Goal: Task Accomplishment & Management: Use online tool/utility

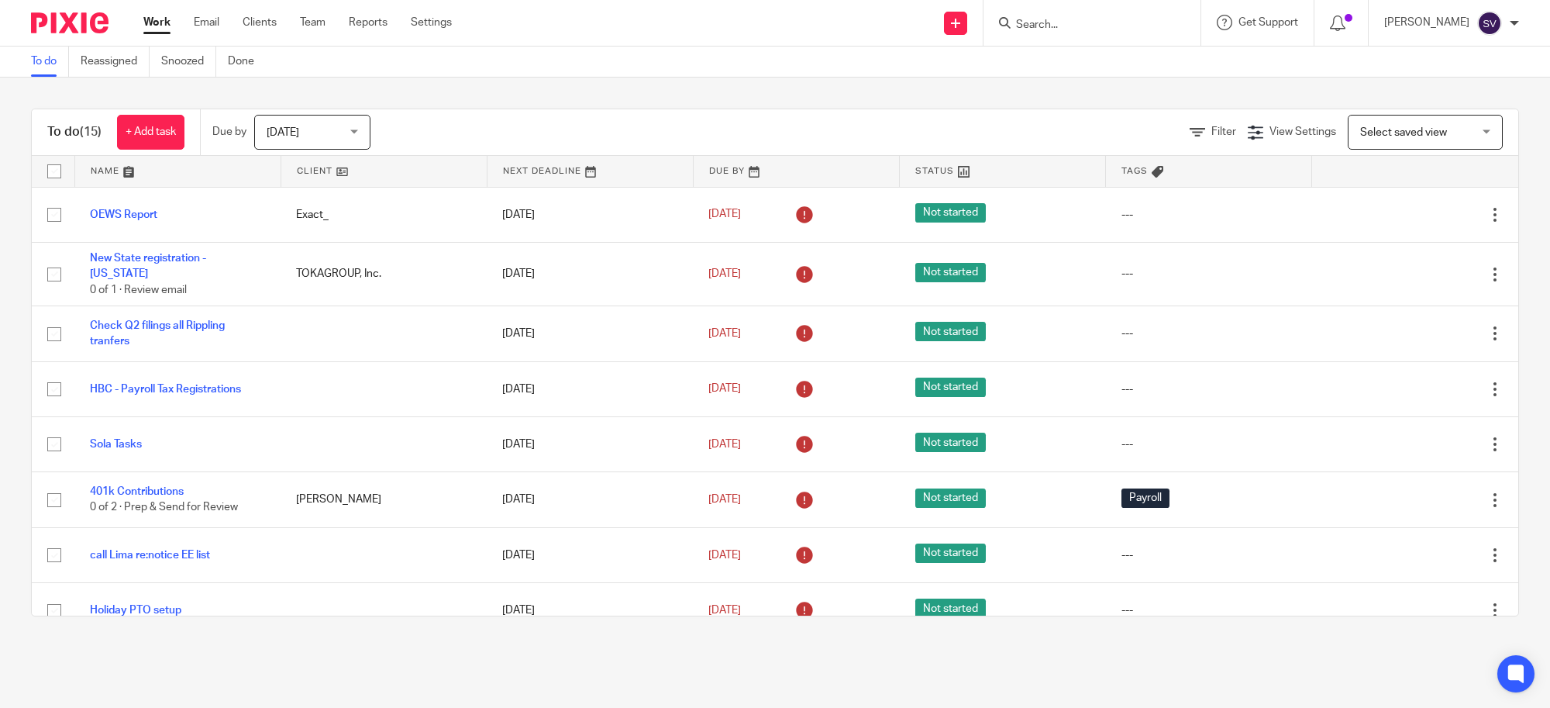
click at [652, 22] on div "Send new email Create task Add client Request signature Get Support Contact Sup…" at bounding box center [1012, 23] width 1075 height 46
click at [322, 19] on link "Team" at bounding box center [313, 23] width 26 height 16
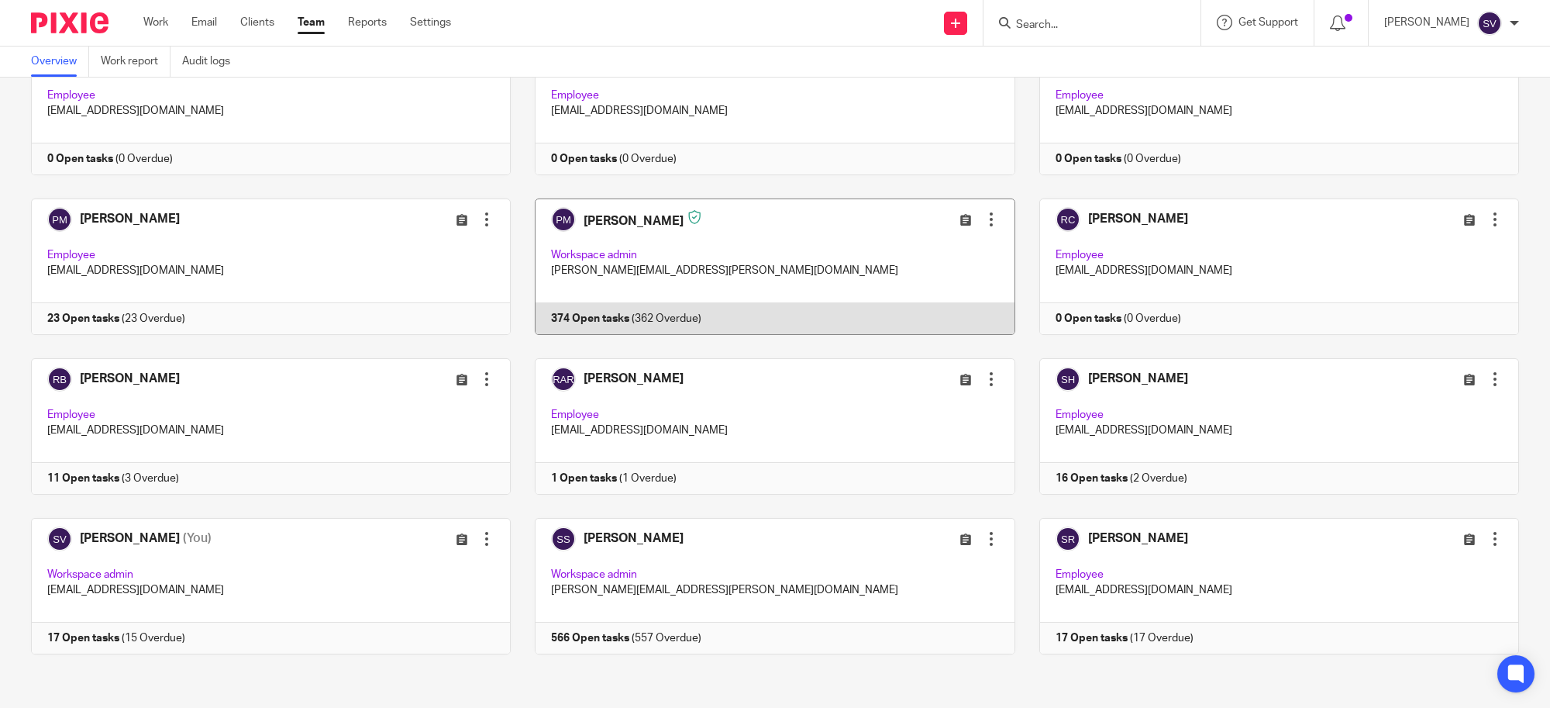
scroll to position [2376, 0]
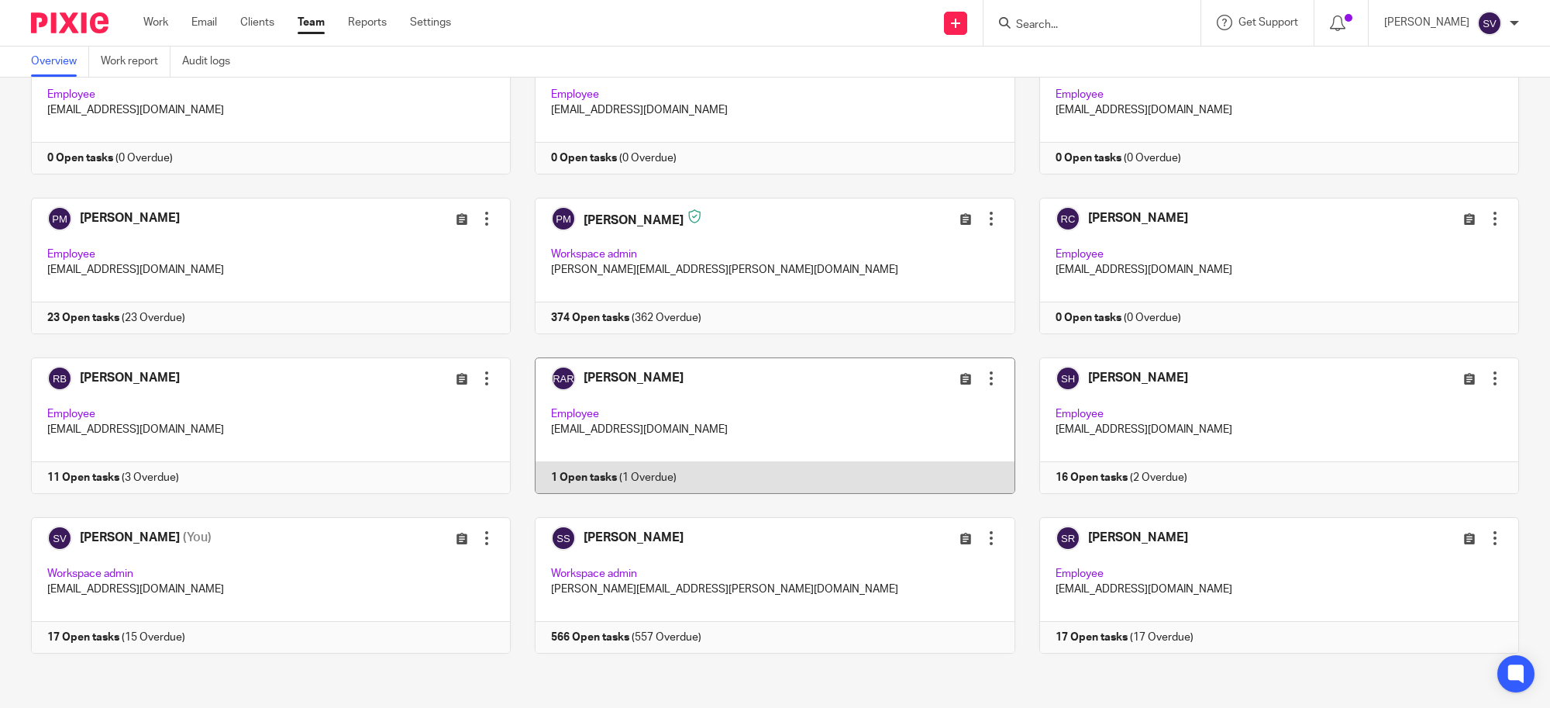
drag, startPoint x: 808, startPoint y: 456, endPoint x: 920, endPoint y: 466, distance: 112.9
click at [808, 456] on link at bounding box center [763, 425] width 504 height 136
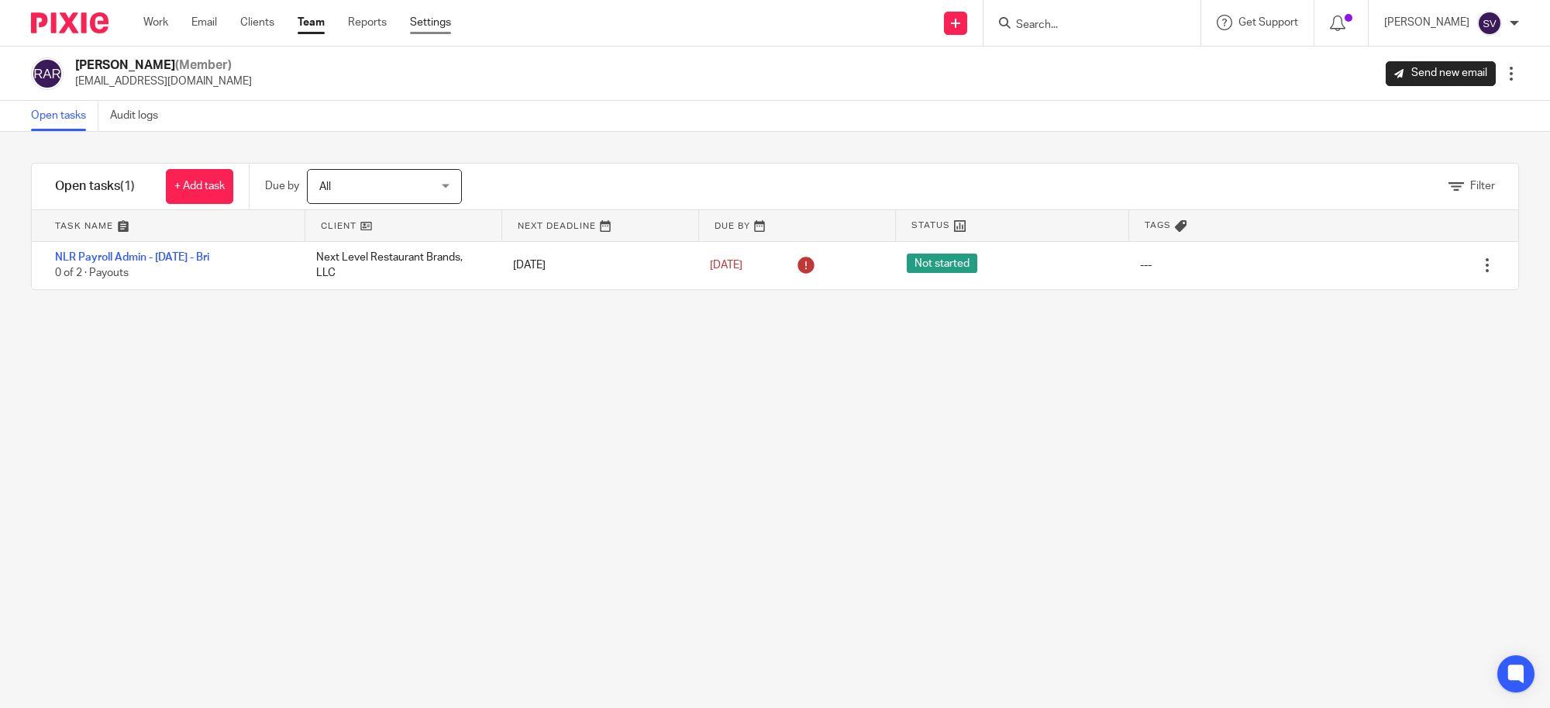
click at [422, 17] on link "Settings" at bounding box center [430, 23] width 41 height 16
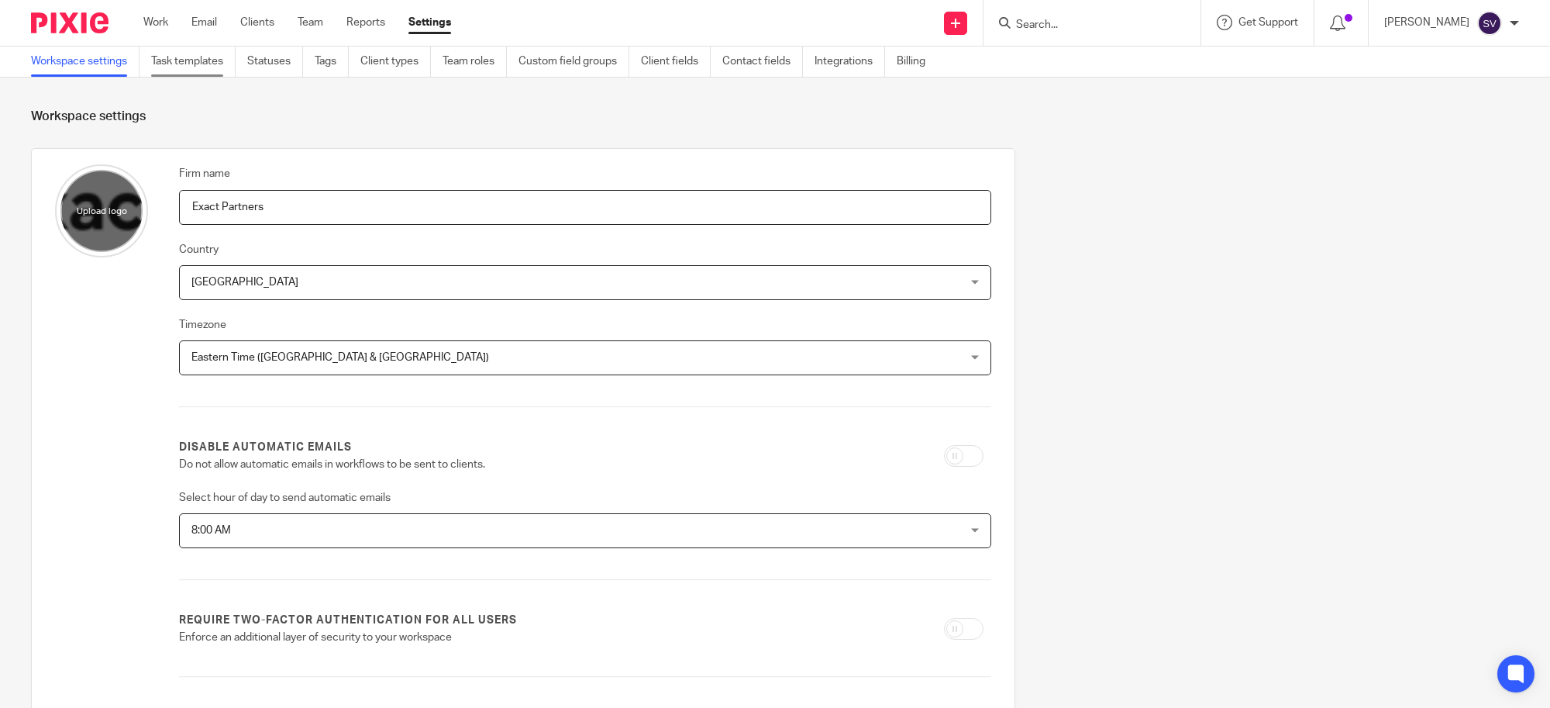
click at [223, 57] on link "Task templates" at bounding box center [193, 62] width 84 height 30
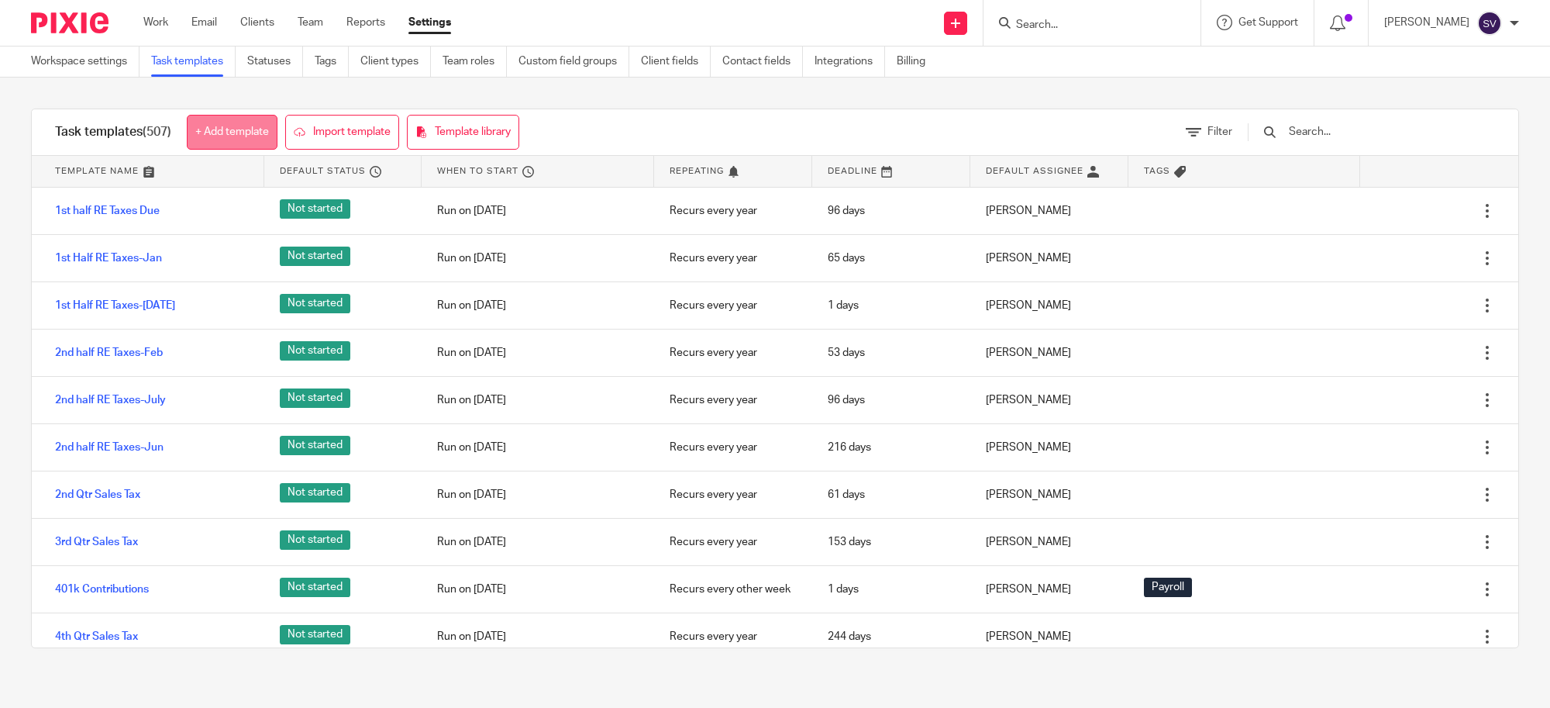
click at [234, 128] on link "+ Add template" at bounding box center [232, 132] width 91 height 35
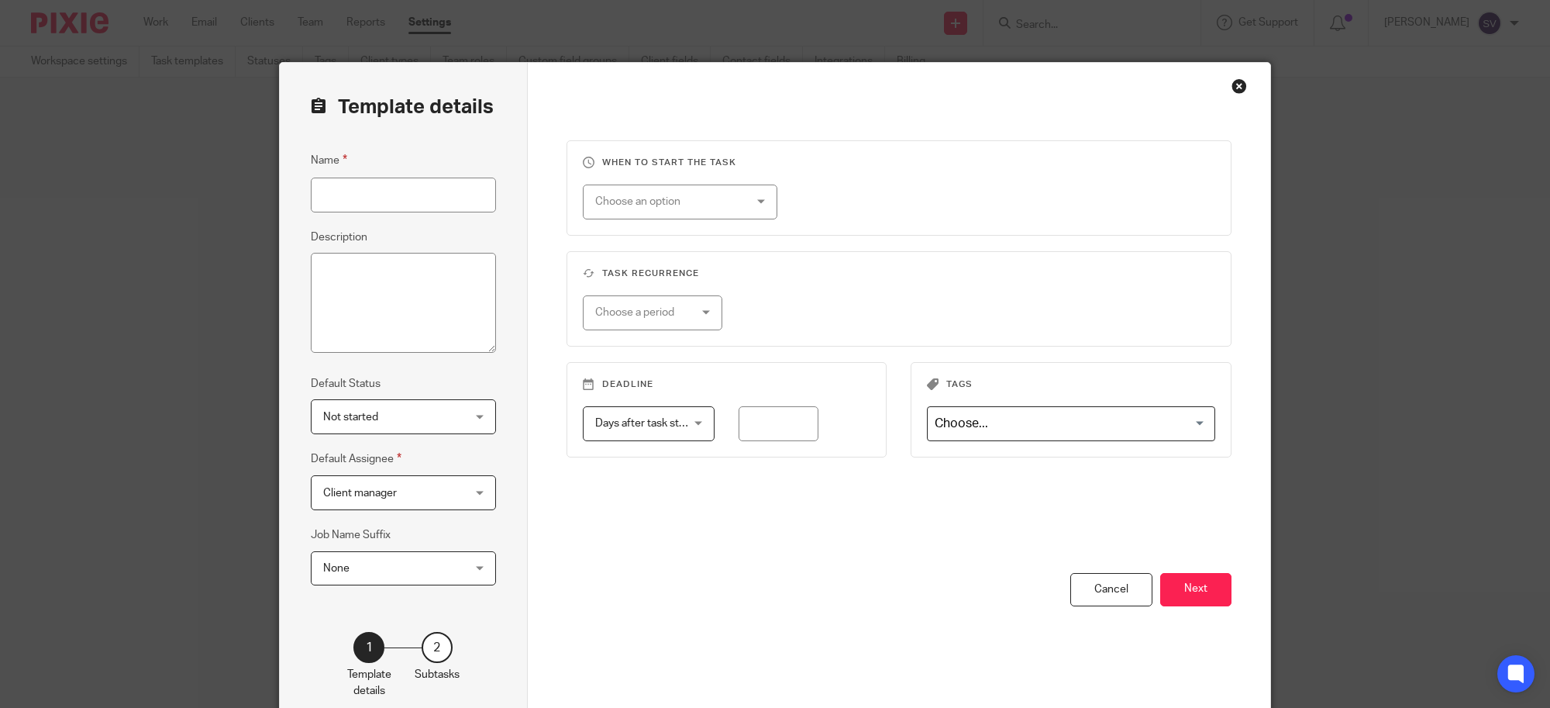
click at [365, 202] on input "Name" at bounding box center [403, 195] width 185 height 35
click at [378, 191] on input "EW" at bounding box center [403, 195] width 185 height 35
type input "EW - Report 8.05"
click at [722, 198] on div "Choose an option" at bounding box center [667, 201] width 145 height 33
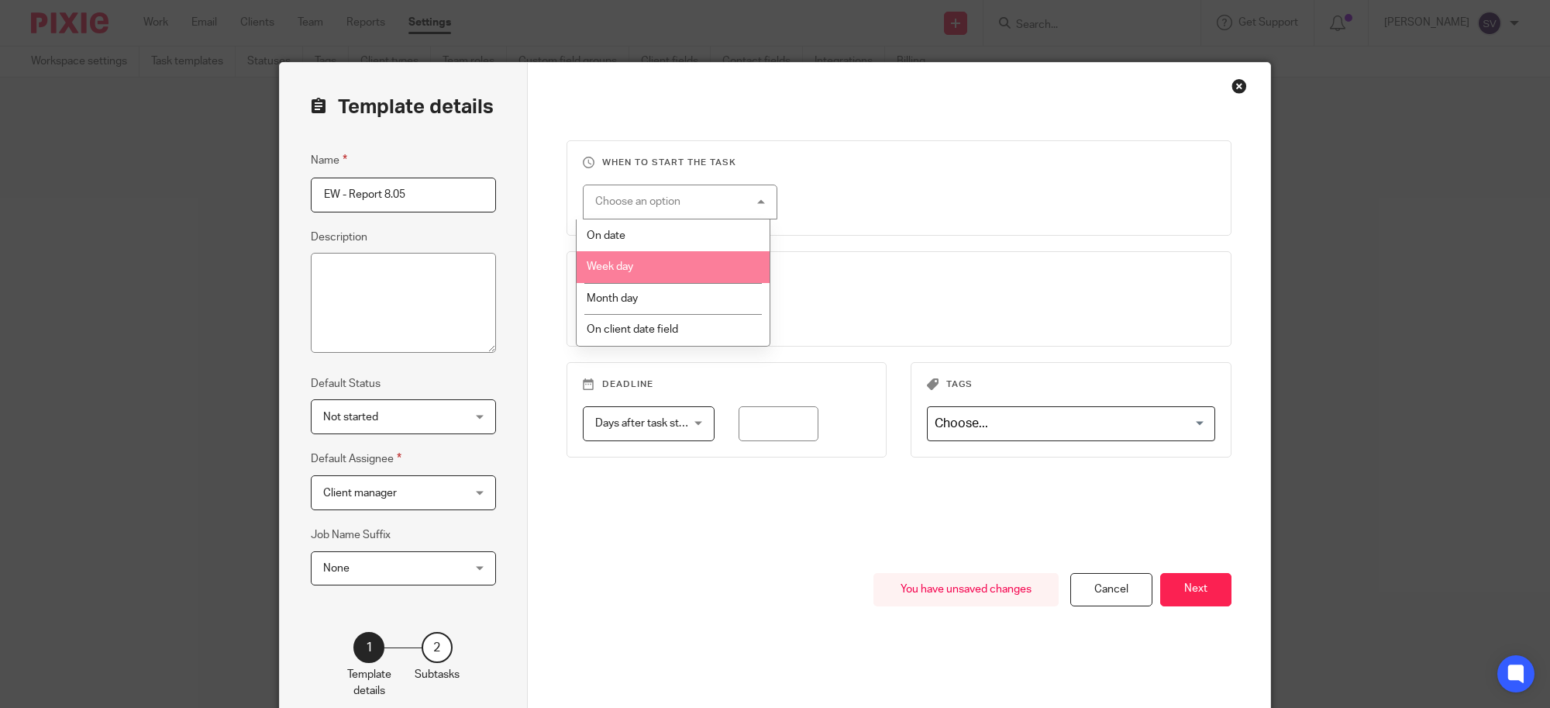
click at [700, 257] on li "Week day" at bounding box center [673, 267] width 193 height 32
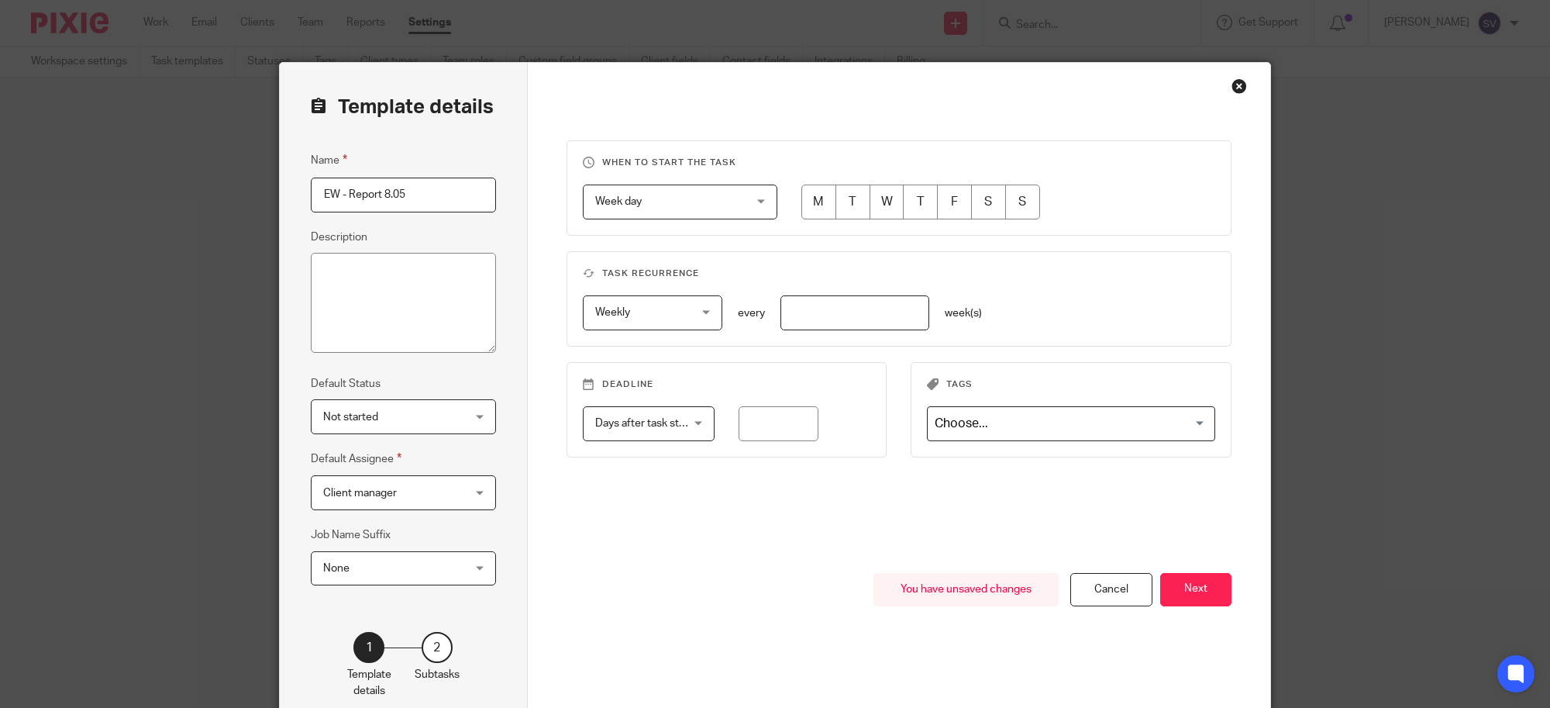
click at [816, 194] on input "radio" at bounding box center [819, 201] width 35 height 35
radio input "true"
click at [838, 303] on input "number" at bounding box center [855, 312] width 149 height 35
type input "2"
click at [816, 500] on div "When to start the task Week day Week day Disable On date Week day Month day On …" at bounding box center [900, 356] width 666 height 433
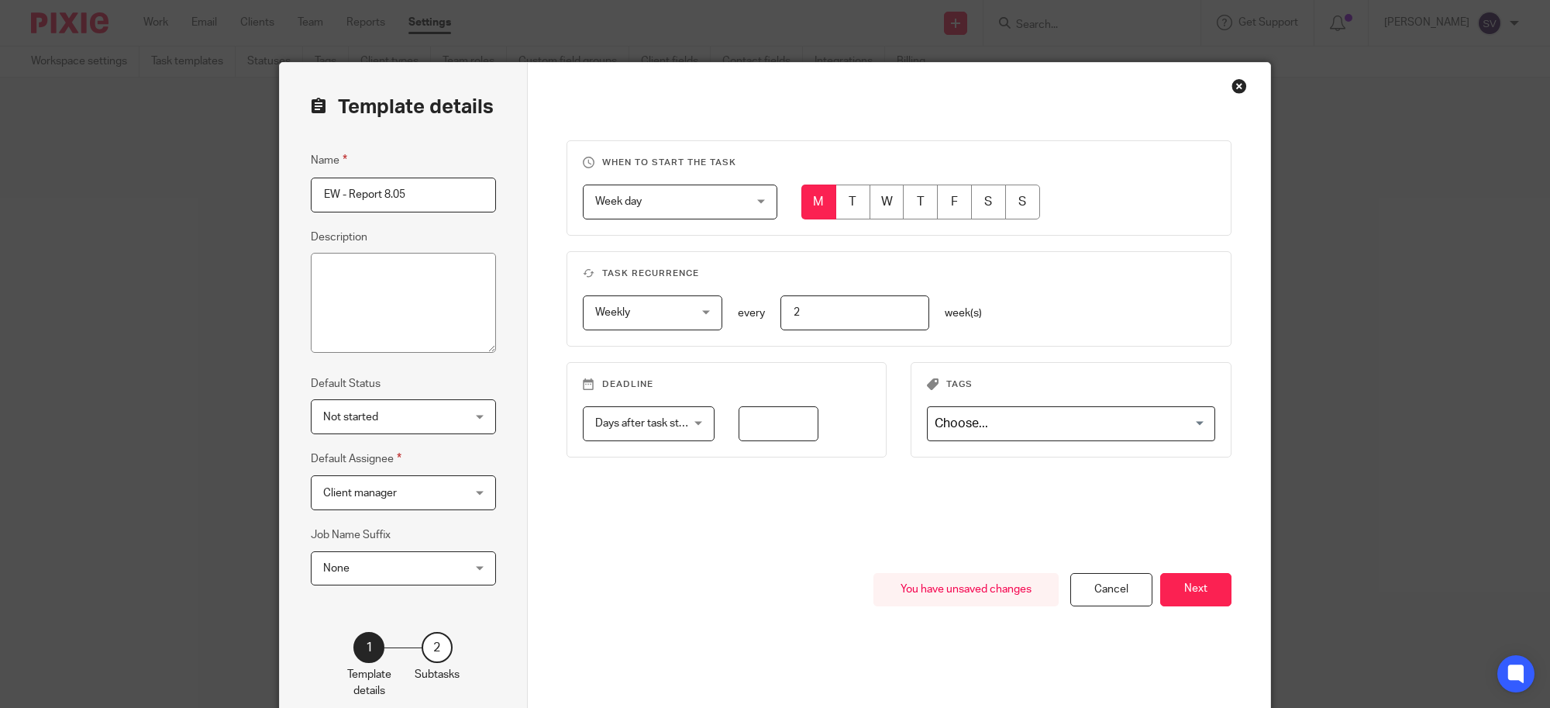
click at [781, 429] on input "number" at bounding box center [779, 423] width 80 height 35
type input "0"
click at [776, 512] on div "When to start the task Week day Week day Disable On date Week day Month day On …" at bounding box center [900, 356] width 666 height 433
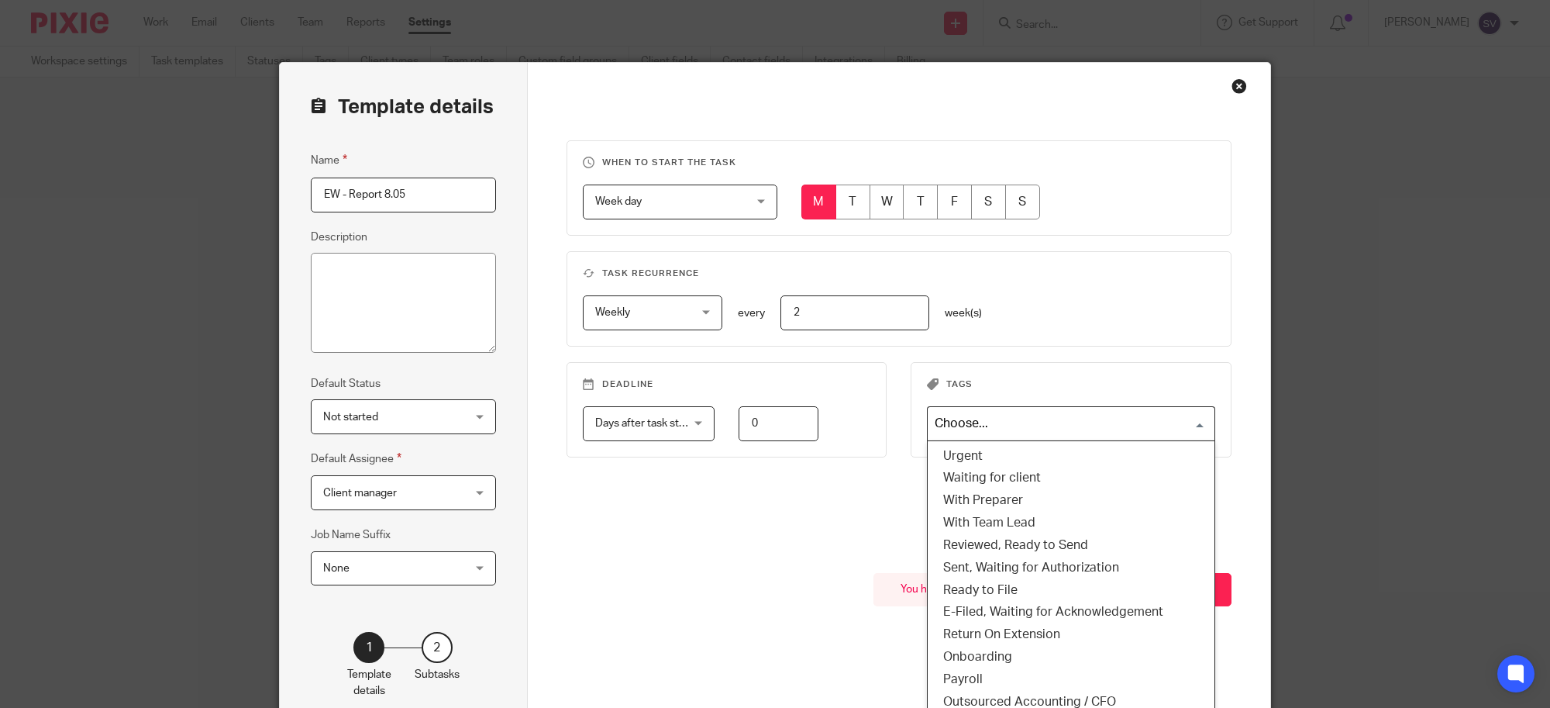
click at [981, 433] on input "Search for option" at bounding box center [1067, 423] width 277 height 27
click at [998, 671] on li "Payroll" at bounding box center [1071, 679] width 287 height 22
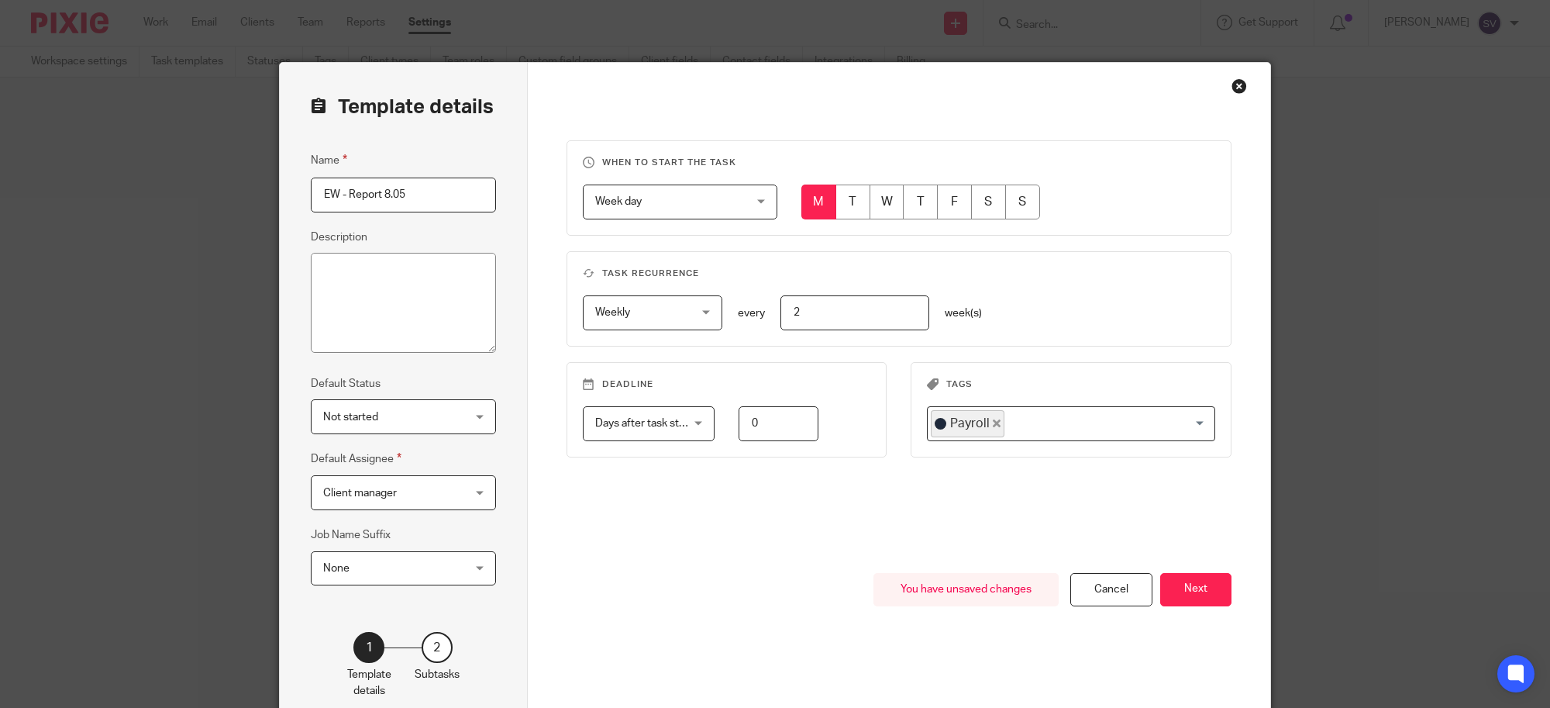
click at [775, 506] on div "When to start the task Week day Week day Disable On date Week day Month day On …" at bounding box center [900, 356] width 666 height 433
click at [660, 423] on span "Days after task starts" at bounding box center [646, 423] width 102 height 11
click at [644, 450] on li "Days after task starts" at bounding box center [642, 458] width 130 height 32
click at [463, 479] on div "Client manager Client manager" at bounding box center [403, 492] width 185 height 35
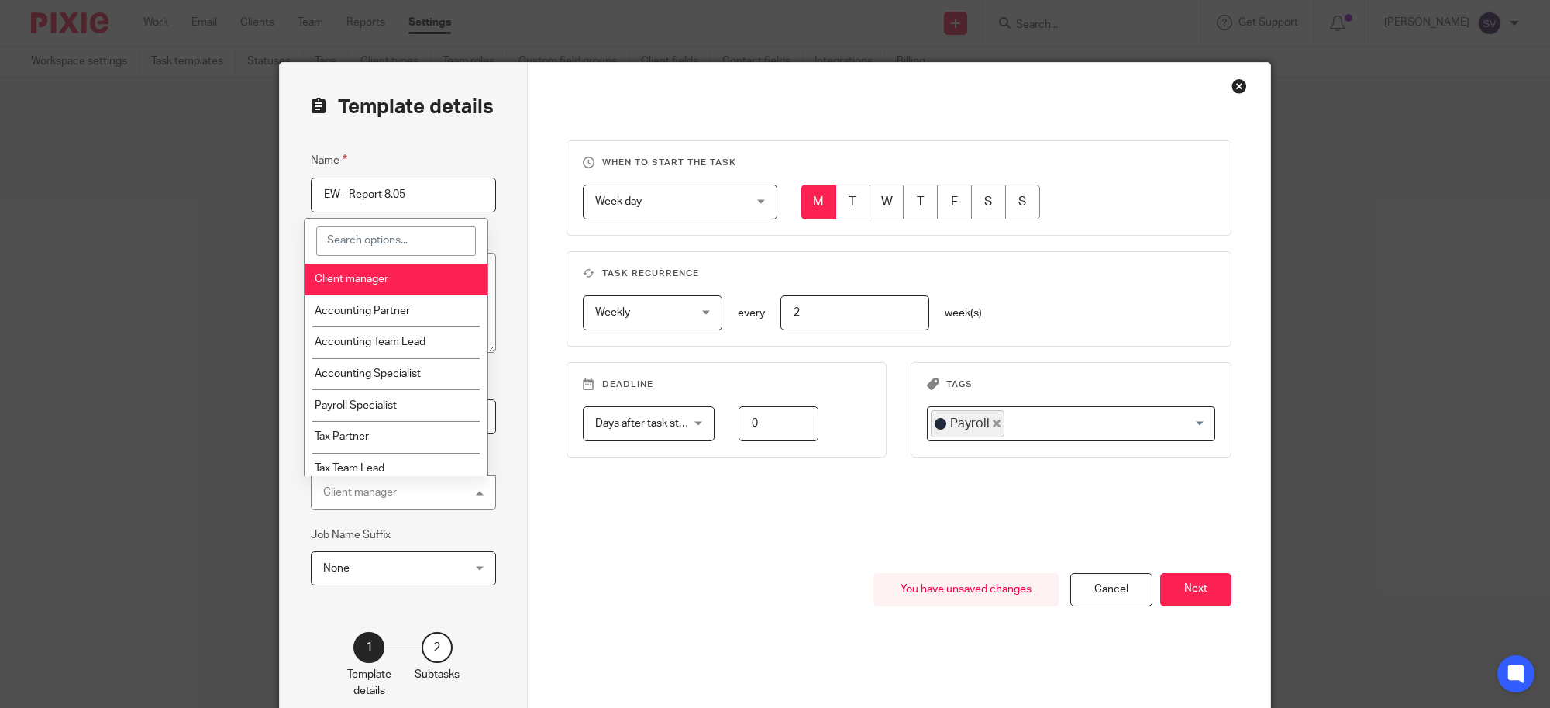
click at [401, 243] on input "search" at bounding box center [396, 240] width 160 height 29
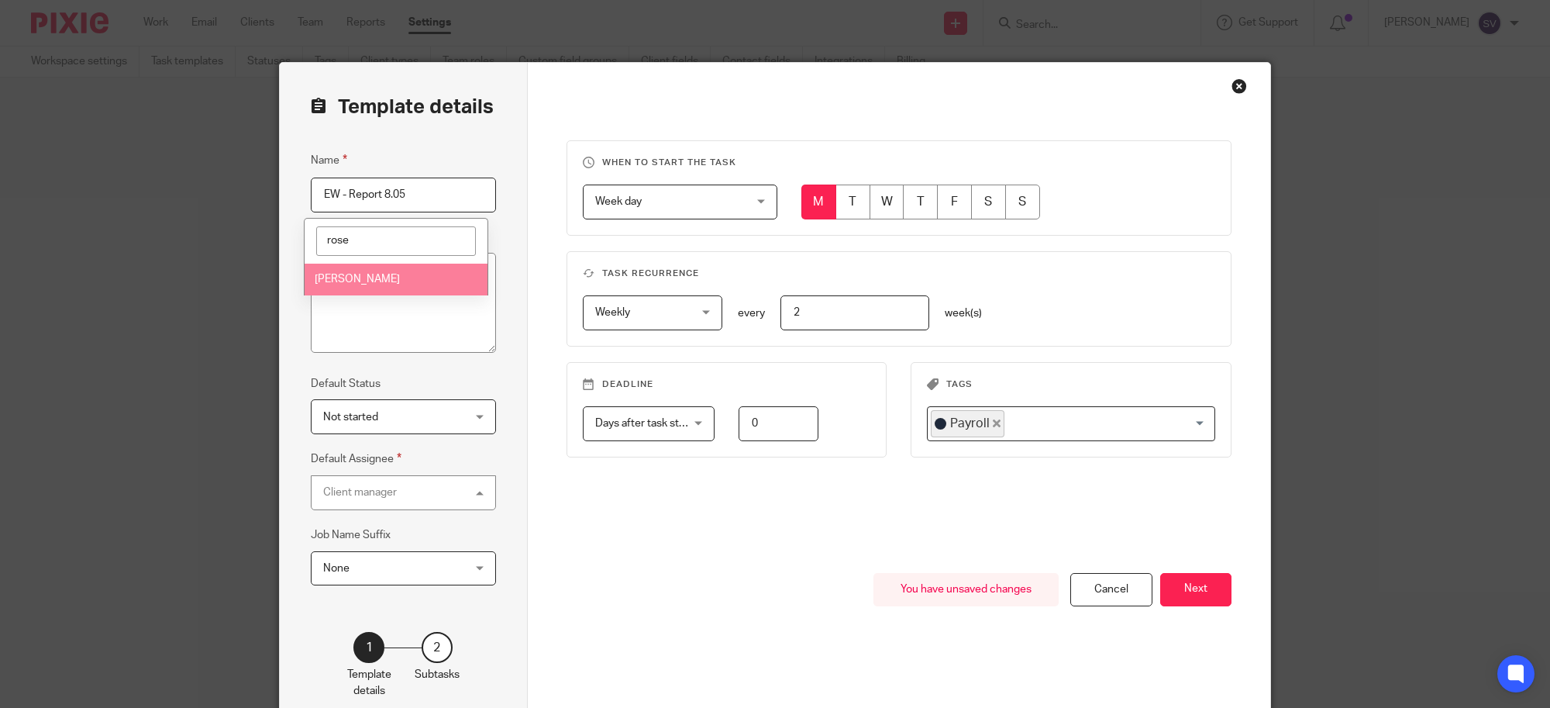
type input "rose"
click at [384, 269] on li "[PERSON_NAME]" at bounding box center [396, 280] width 183 height 32
click at [657, 556] on div "When to start the task Week day Week day Disable On date Week day Month day On …" at bounding box center [900, 356] width 666 height 433
click at [783, 526] on div "When to start the task Week day Week day Disable On date Week day Month day On …" at bounding box center [900, 356] width 666 height 433
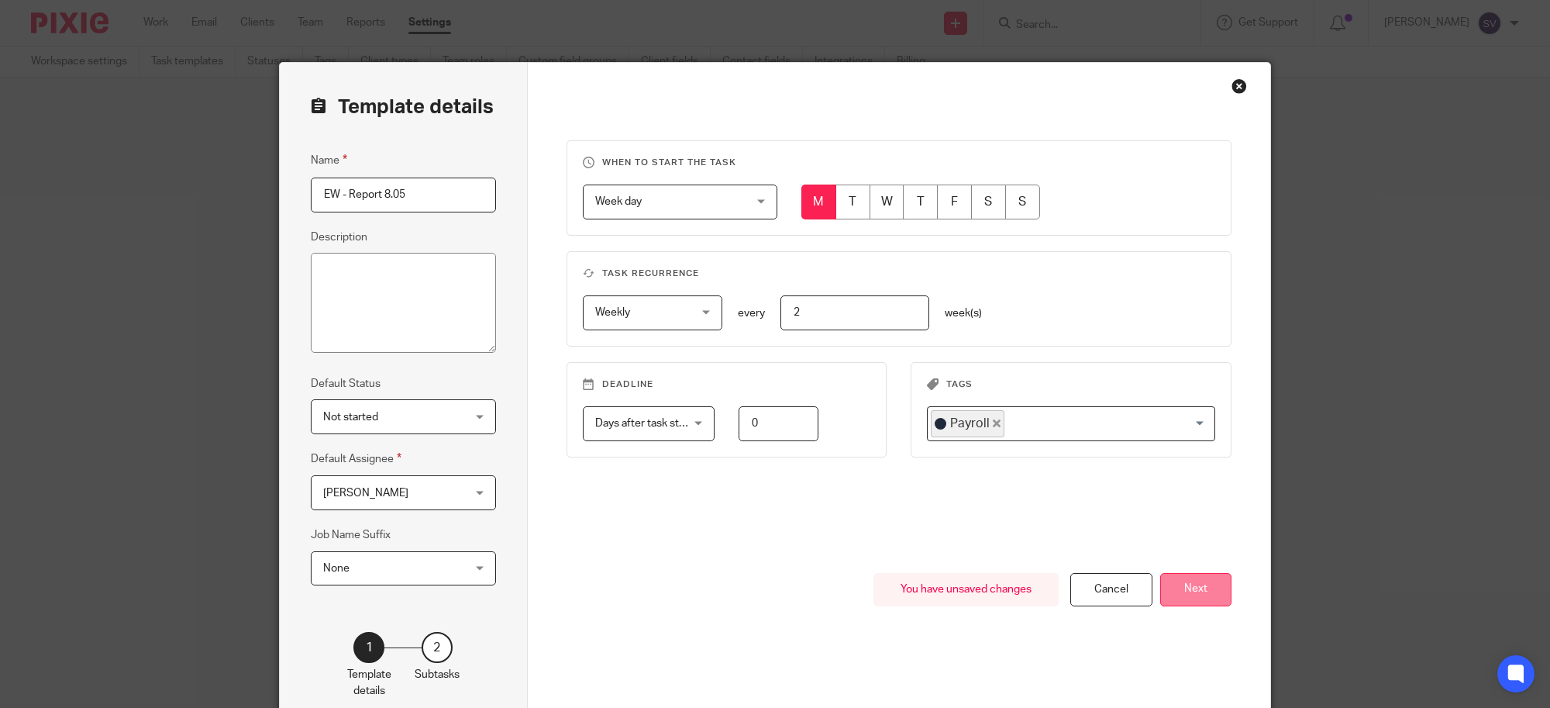
click at [1200, 588] on button "Next" at bounding box center [1195, 589] width 71 height 33
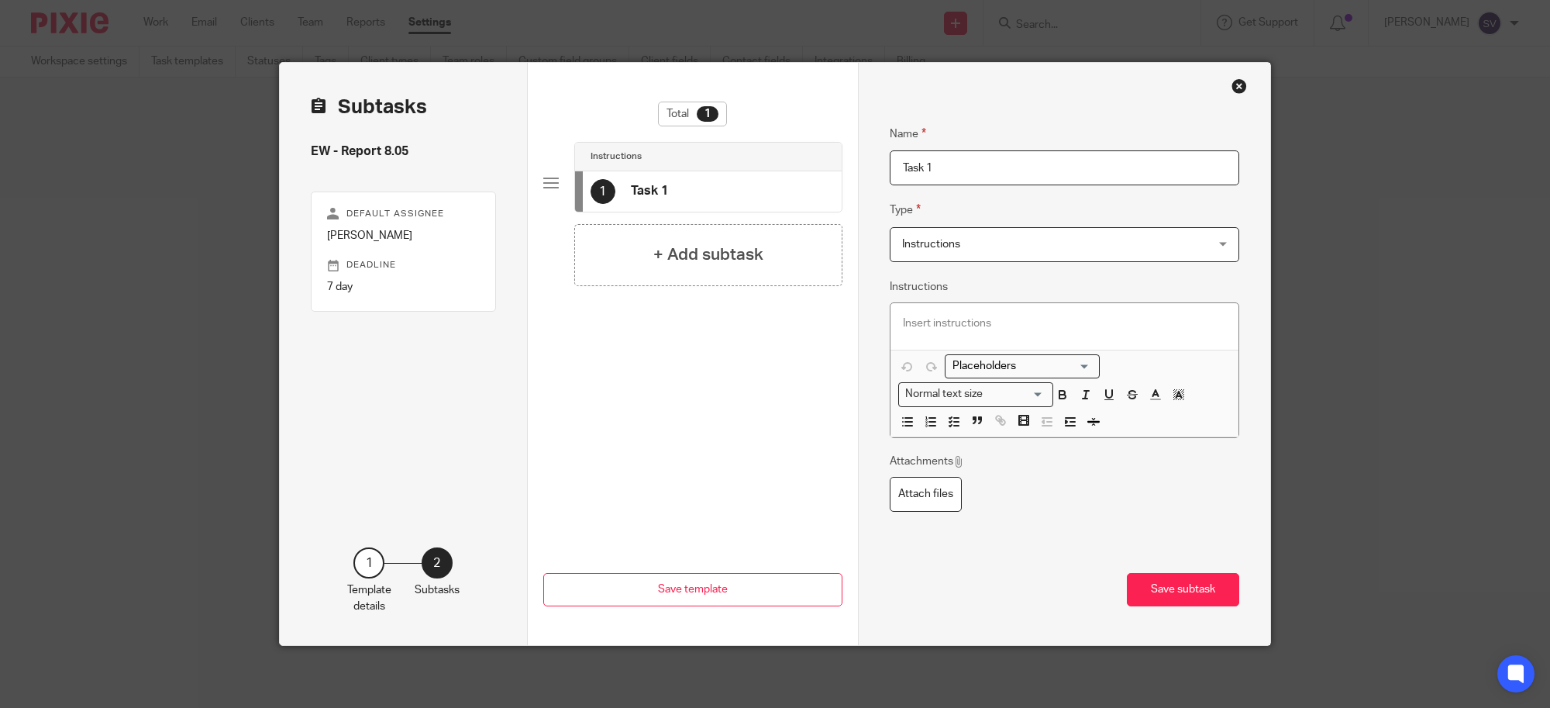
click at [1057, 167] on input "Task 1" at bounding box center [1065, 167] width 350 height 35
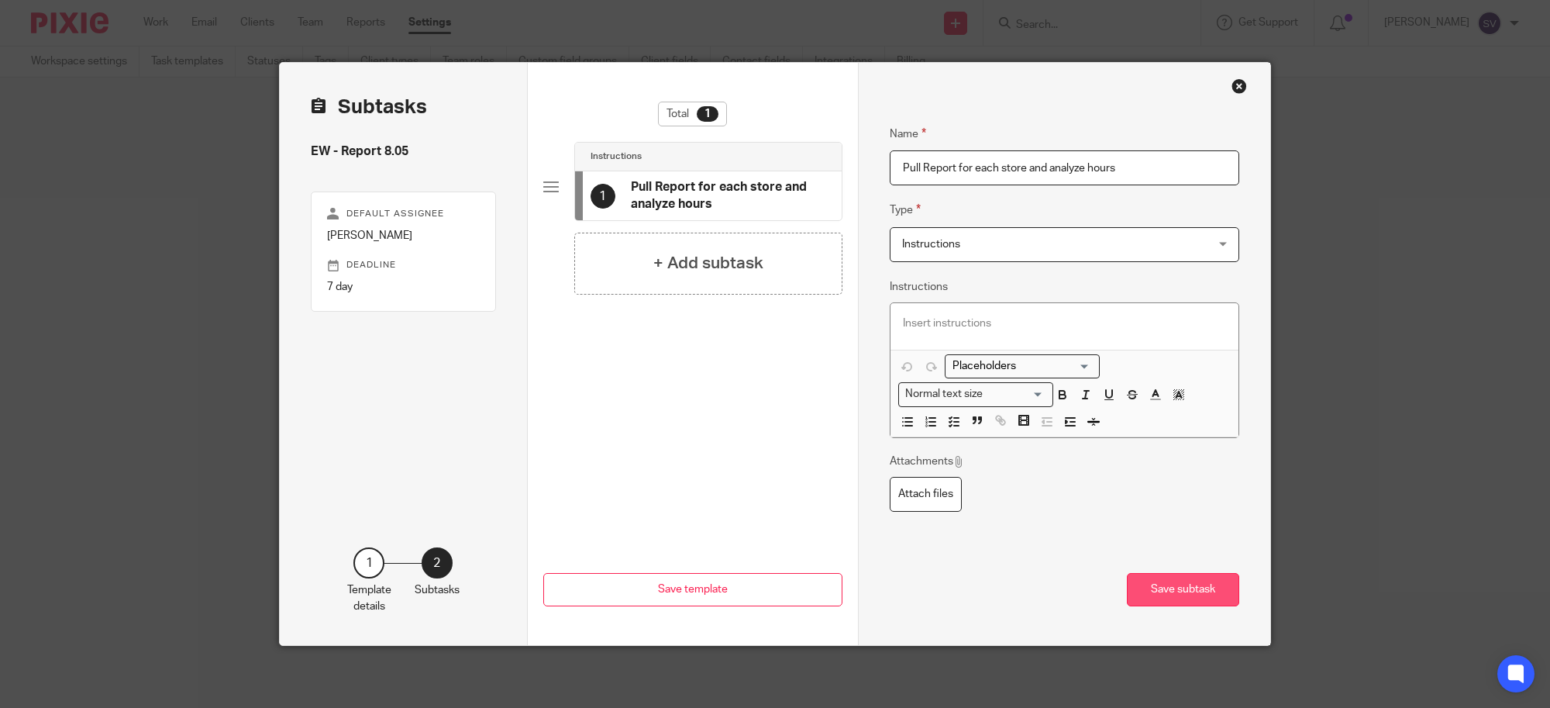
type input "Pull Report for each store and analyze hours"
click at [1218, 586] on button "Save subtask" at bounding box center [1183, 589] width 112 height 33
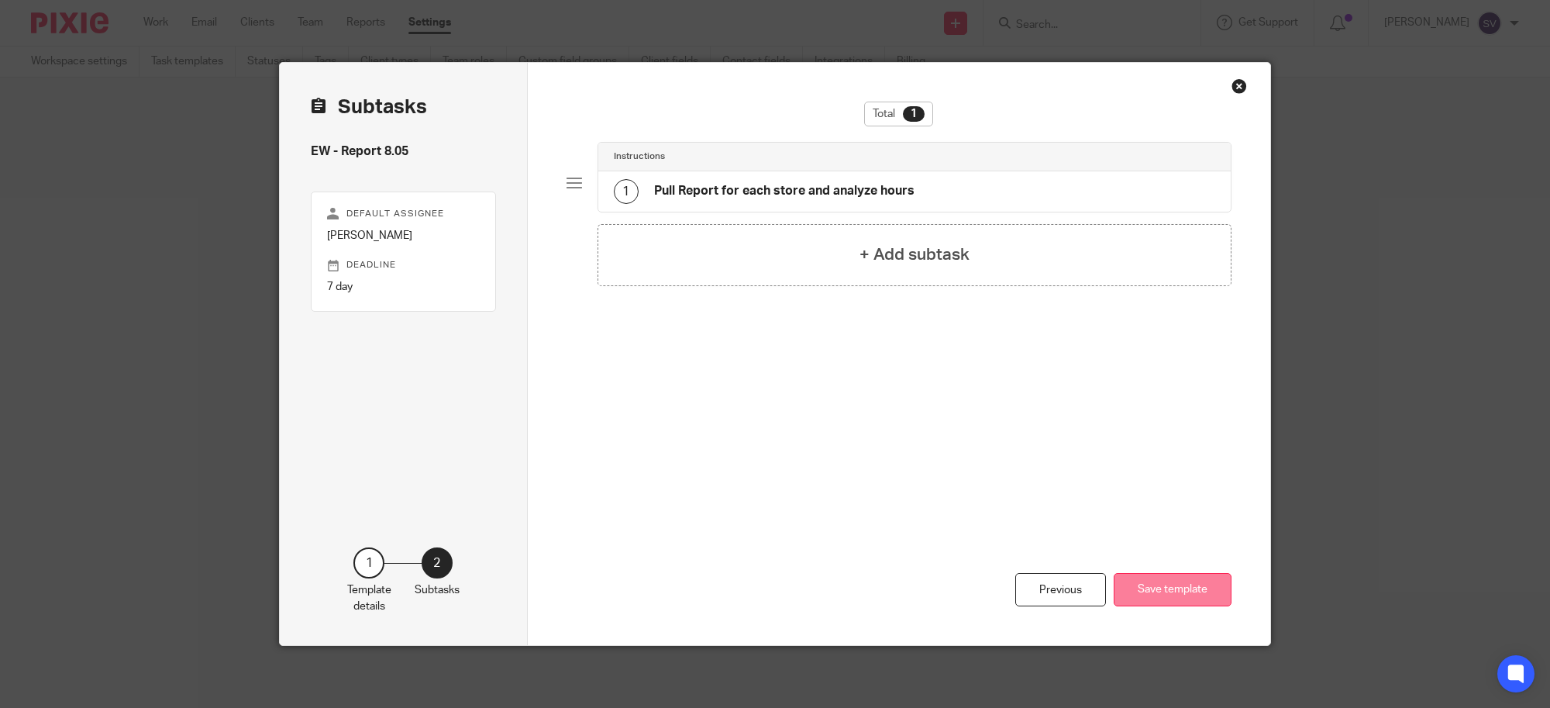
click at [1167, 595] on button "Save template" at bounding box center [1173, 589] width 118 height 33
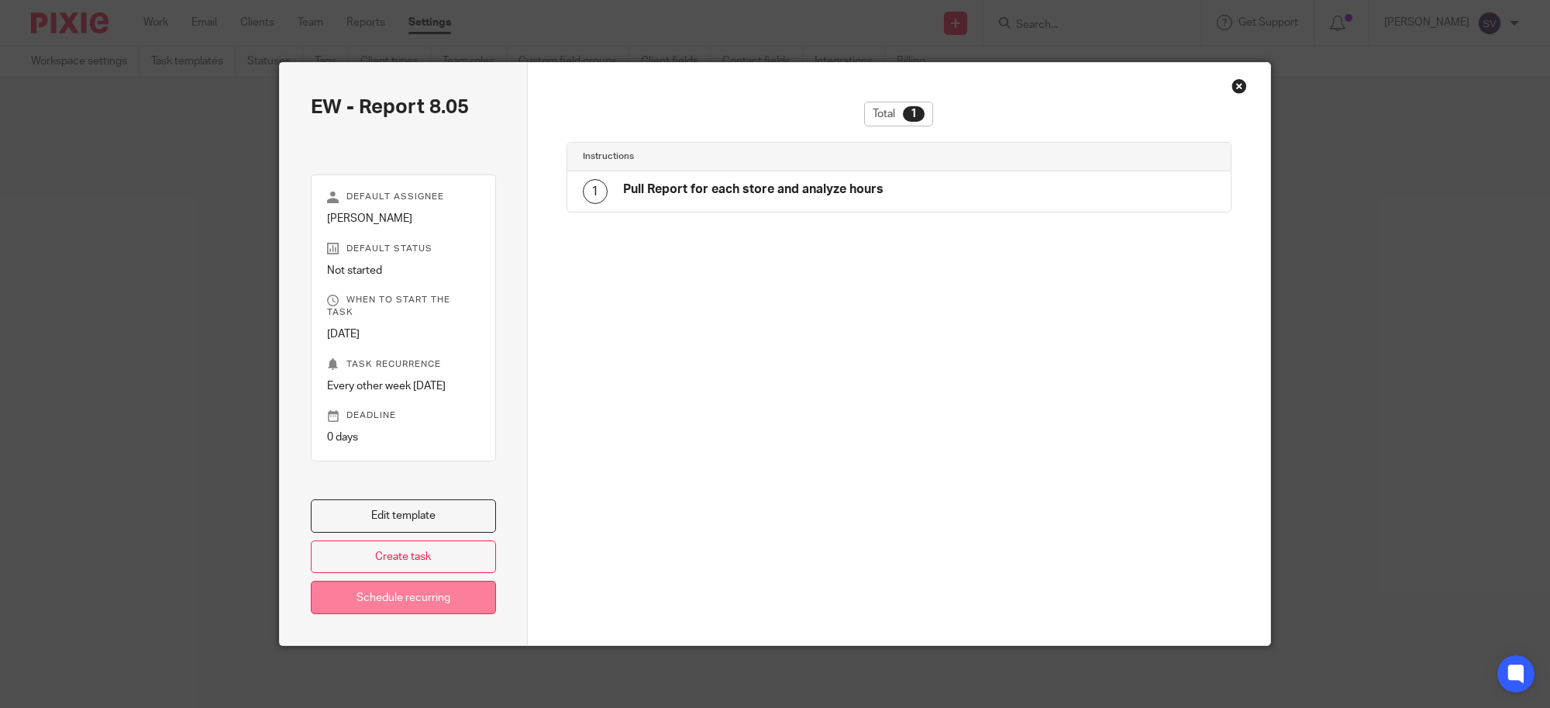
click at [401, 595] on link "Schedule recurring" at bounding box center [403, 597] width 185 height 33
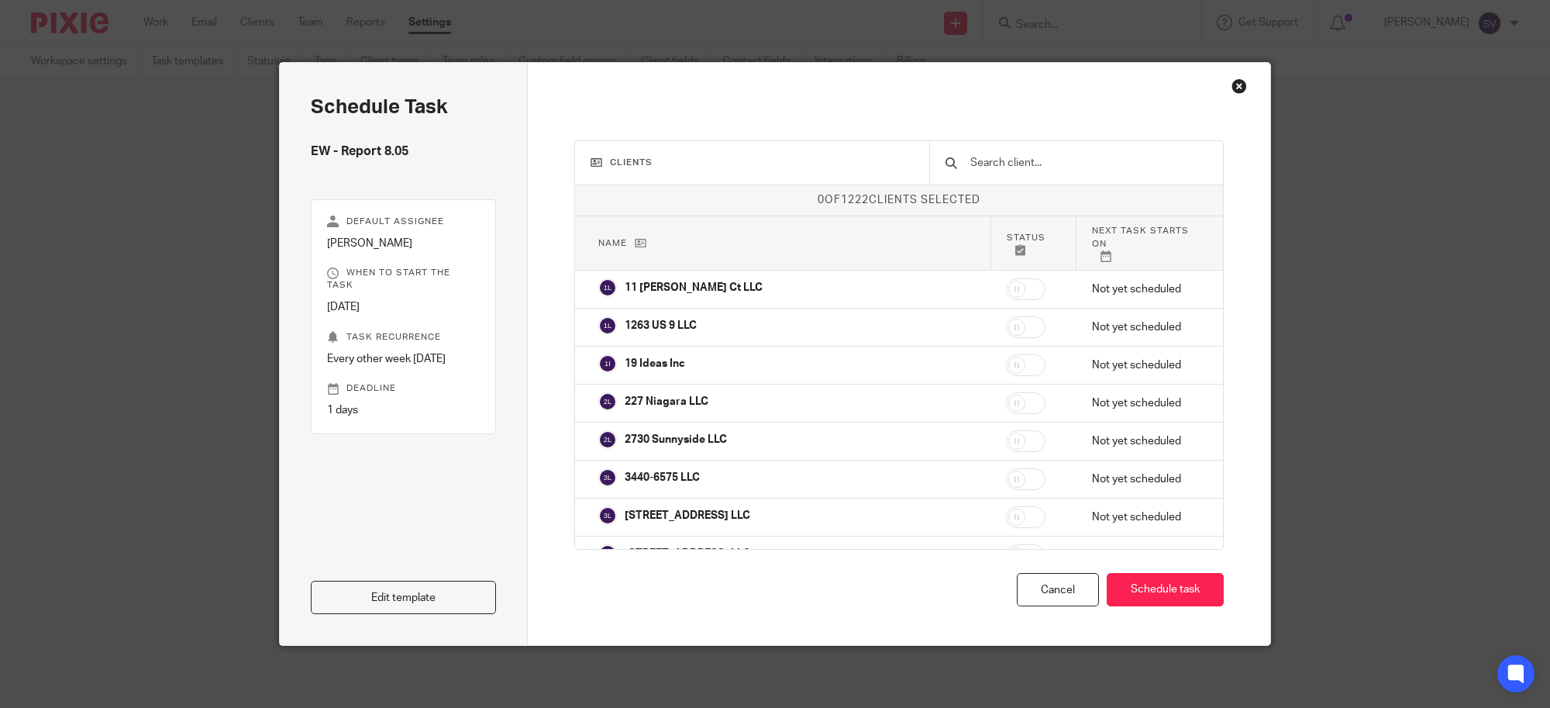
click at [1028, 160] on input "text" at bounding box center [1088, 162] width 239 height 17
click at [1021, 160] on input "text" at bounding box center [1088, 162] width 239 height 17
click at [1043, 163] on input "text" at bounding box center [1088, 162] width 239 height 17
click at [1088, 160] on input "text" at bounding box center [1088, 162] width 239 height 17
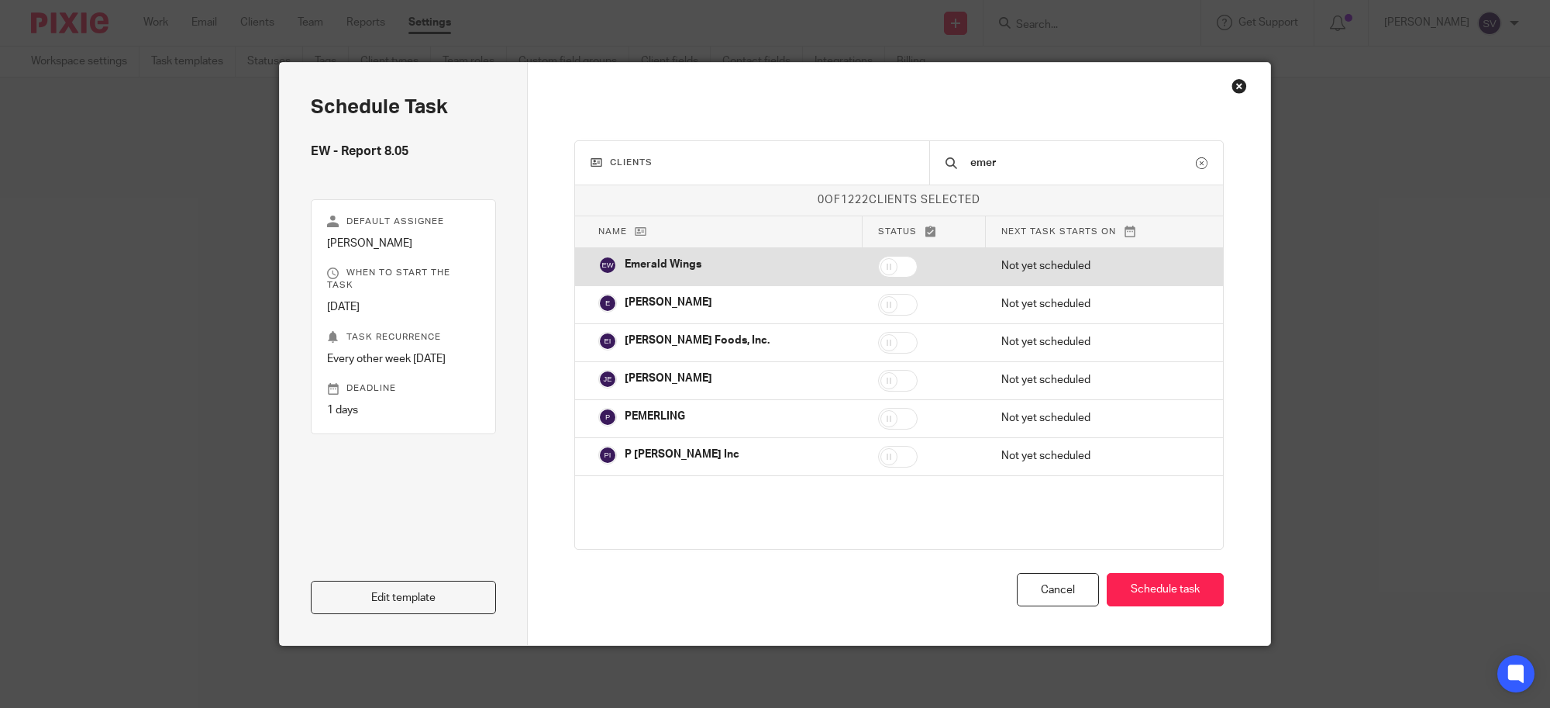
type input "emer"
click at [904, 265] on input "checkbox" at bounding box center [898, 267] width 40 height 22
checkbox input "true"
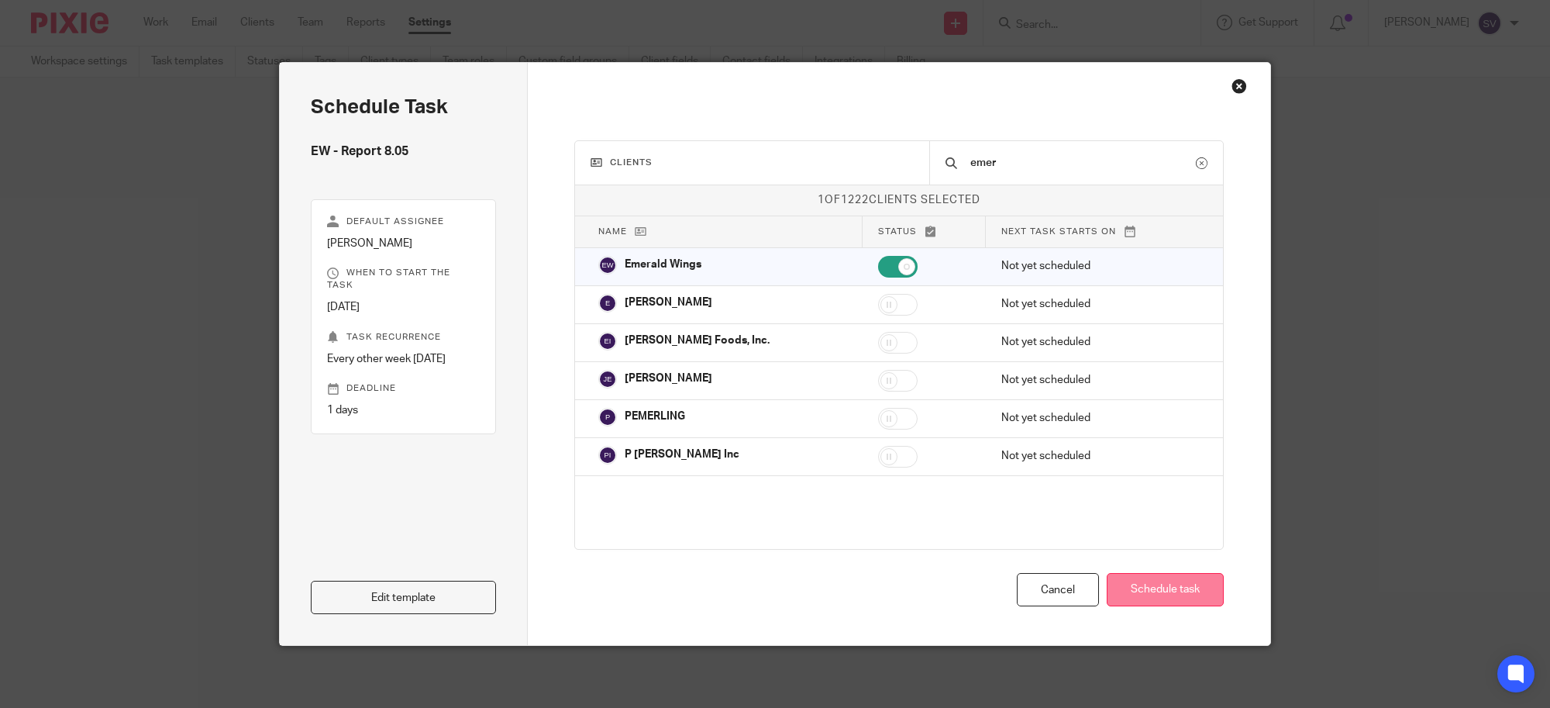
click at [1124, 601] on button "Schedule task" at bounding box center [1165, 589] width 117 height 33
